Goal: Information Seeking & Learning: Find specific fact

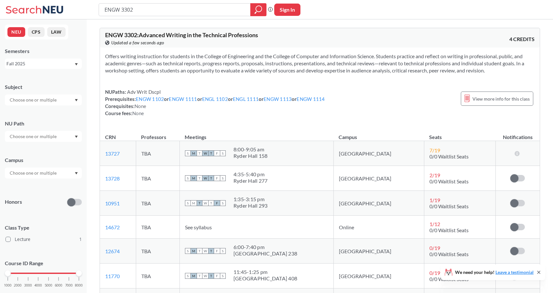
scroll to position [174, 0]
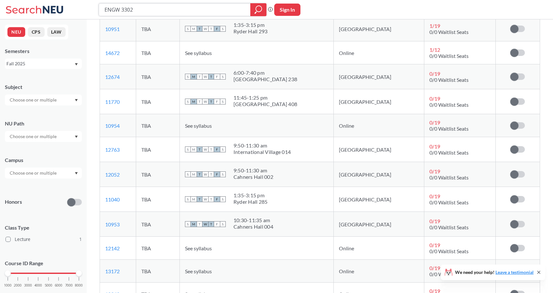
click at [138, 8] on input "ENGW 3302" at bounding box center [175, 9] width 142 height 11
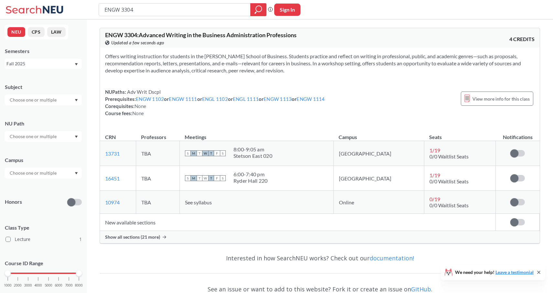
click at [123, 236] on span "Show all sections (21 more)" at bounding box center [132, 237] width 55 height 6
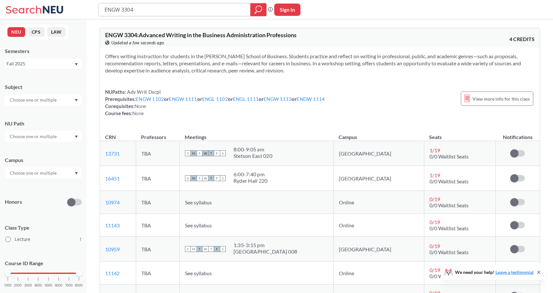
click at [133, 10] on input "ENGW 3304" at bounding box center [175, 9] width 142 height 11
type input "ENGW 3315"
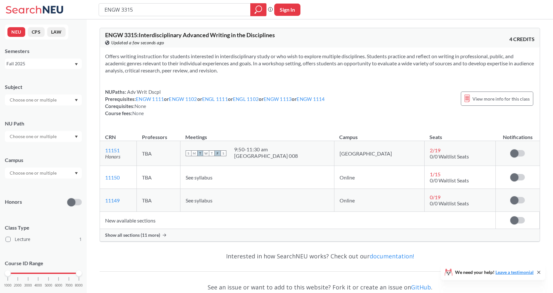
click at [126, 232] on div "Show all sections (11 more)" at bounding box center [320, 235] width 440 height 12
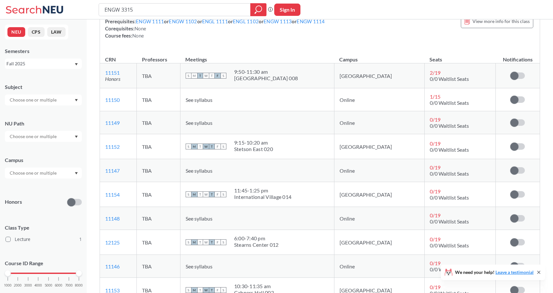
scroll to position [79, 0]
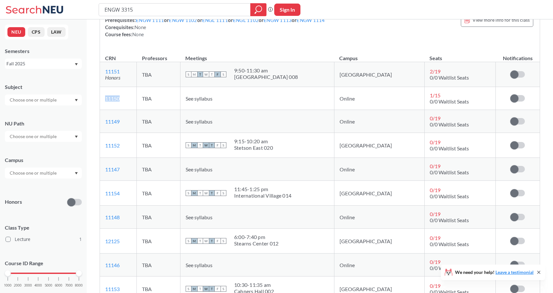
drag, startPoint x: 124, startPoint y: 101, endPoint x: 105, endPoint y: 100, distance: 18.8
click at [105, 100] on td "11150 View this section on Banner." at bounding box center [118, 98] width 37 height 23
copy link "11150"
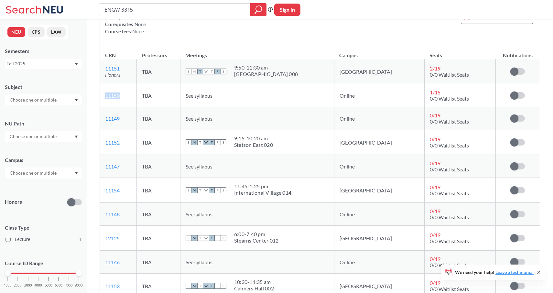
scroll to position [81, 0]
